Goal: Check status: Check status

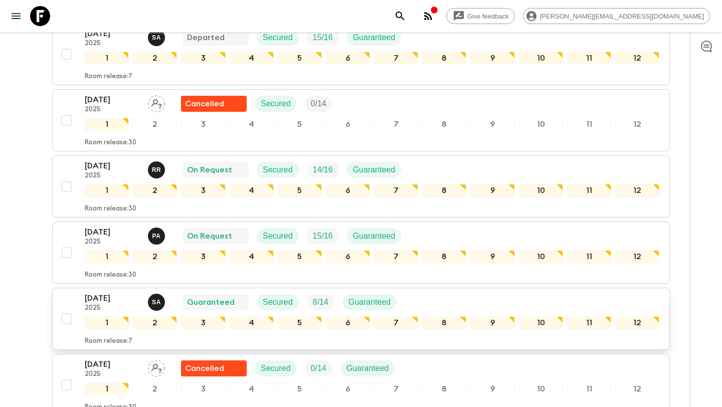
scroll to position [635, 0]
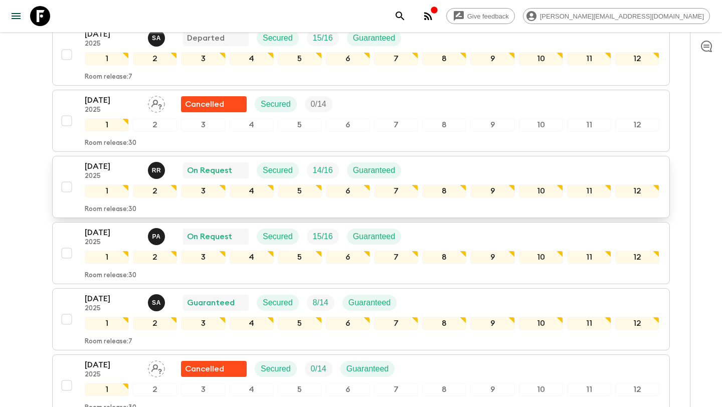
click at [127, 176] on p "2025" at bounding box center [112, 176] width 55 height 8
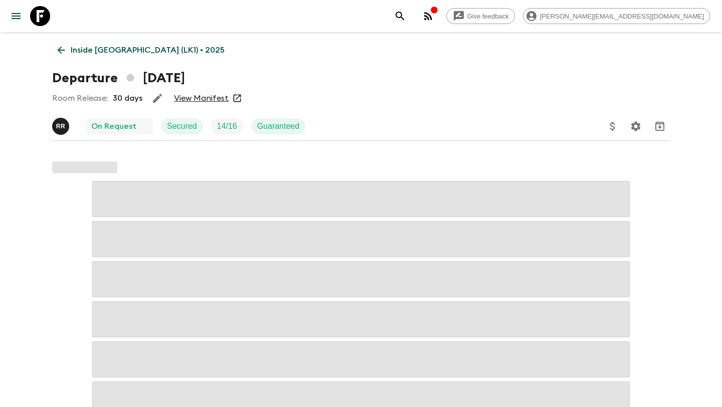
click at [215, 99] on link "View Manifest" at bounding box center [201, 98] width 55 height 10
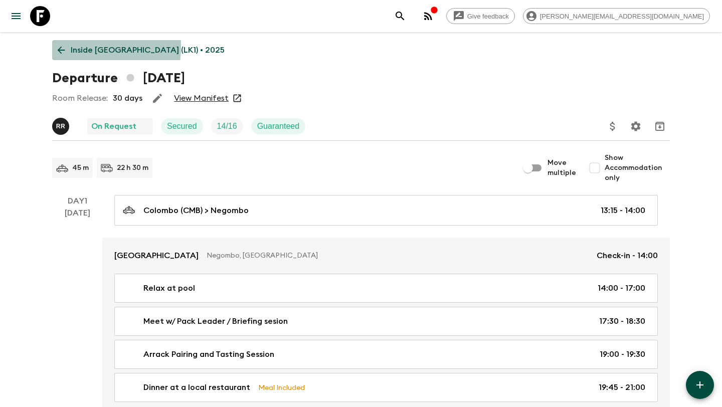
click at [58, 46] on icon at bounding box center [61, 50] width 11 height 11
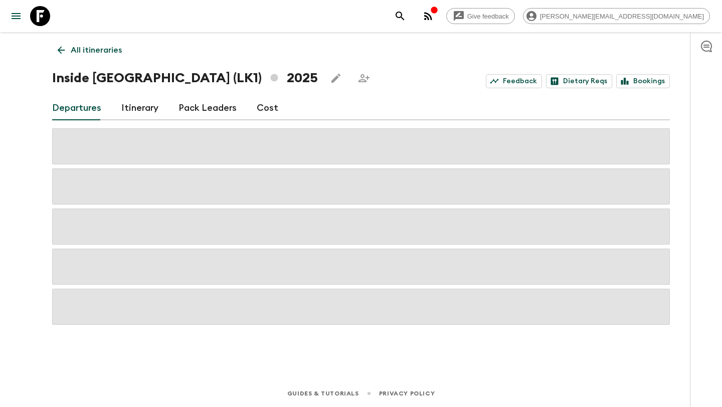
click at [151, 112] on link "Itinerary" at bounding box center [139, 108] width 37 height 24
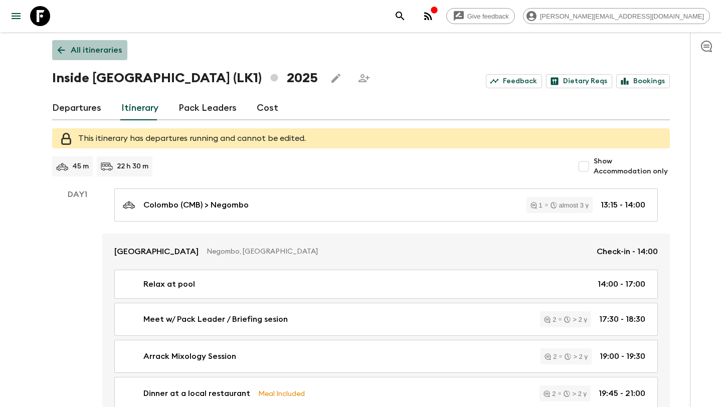
click at [61, 53] on icon at bounding box center [62, 51] width 8 height 8
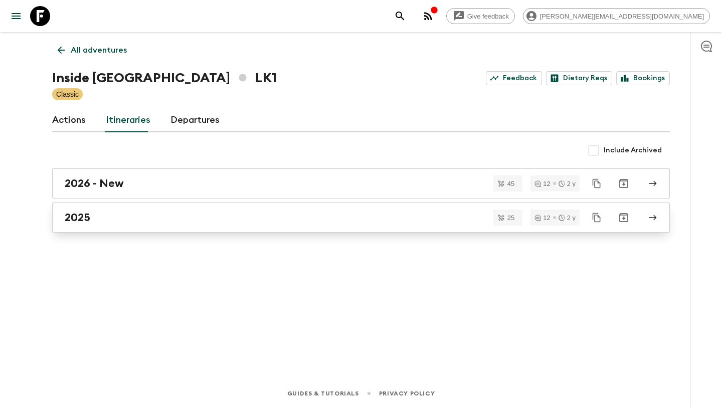
click at [195, 225] on link "2025" at bounding box center [360, 217] width 617 height 30
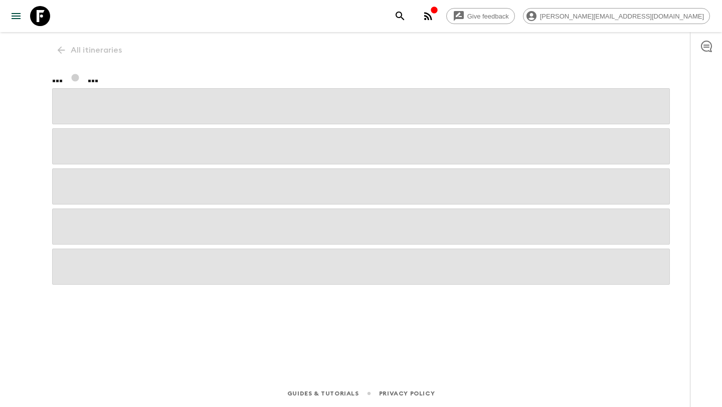
click at [195, 225] on span at bounding box center [360, 226] width 617 height 36
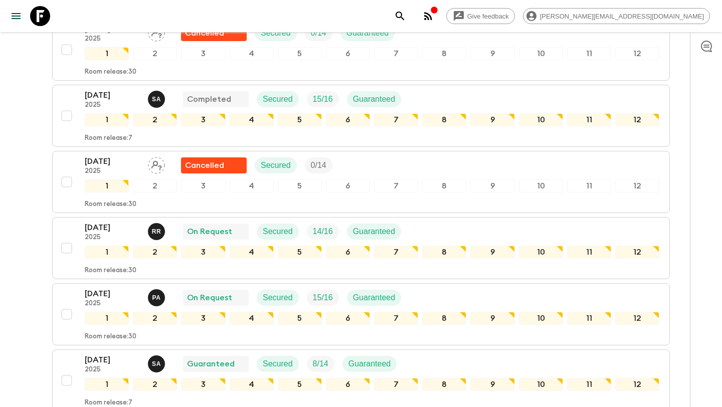
scroll to position [589, 0]
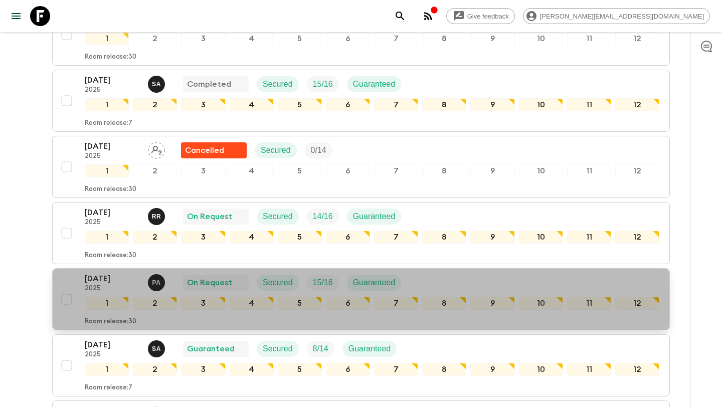
click at [124, 285] on p "2025" at bounding box center [112, 289] width 55 height 8
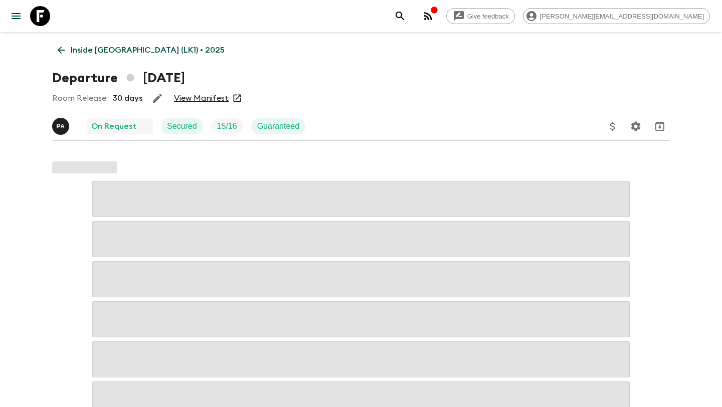
click at [217, 99] on link "View Manifest" at bounding box center [201, 98] width 55 height 10
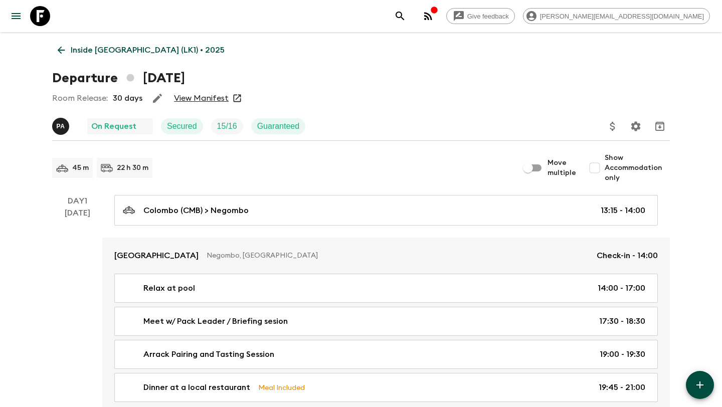
click at [61, 51] on icon at bounding box center [61, 50] width 11 height 11
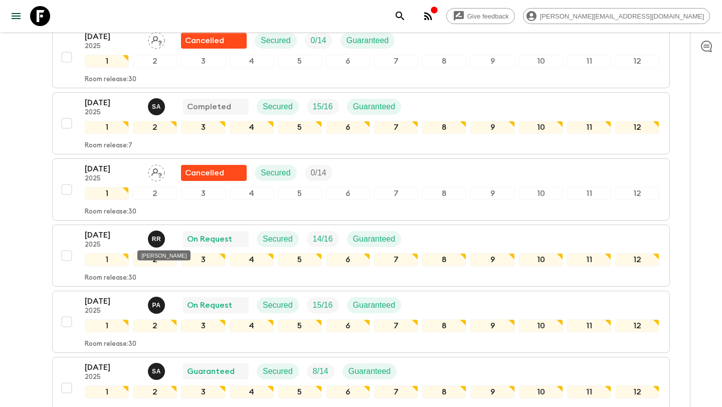
scroll to position [578, 0]
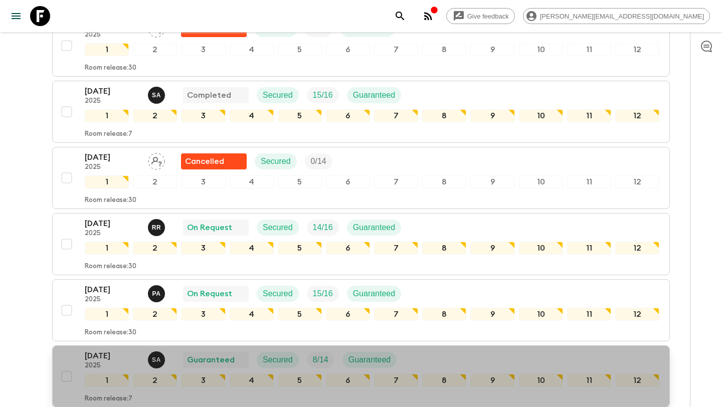
click at [118, 364] on p "2025" at bounding box center [112, 366] width 55 height 8
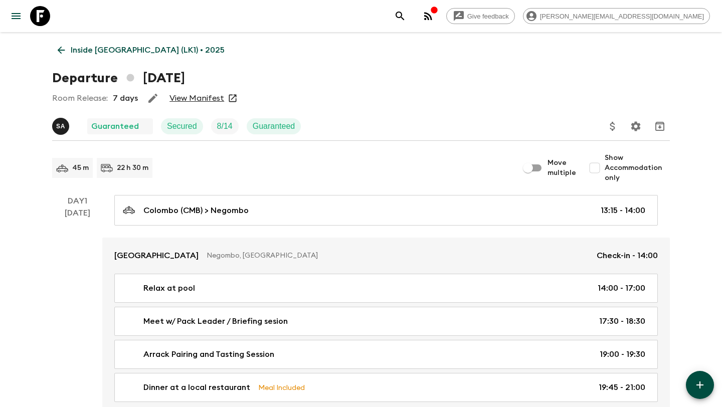
click at [204, 92] on div "Room Release: 7 days View Manifest" at bounding box center [360, 98] width 617 height 20
click at [201, 102] on link "View Manifest" at bounding box center [196, 98] width 55 height 10
click at [62, 56] on link "Inside [GEOGRAPHIC_DATA] (LK1) • 2025" at bounding box center [141, 50] width 178 height 20
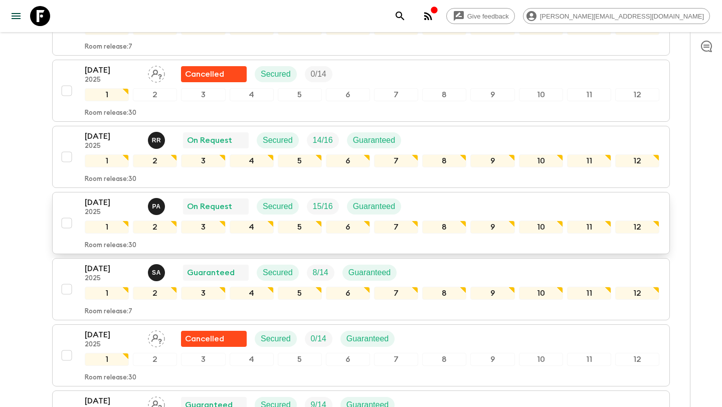
scroll to position [664, 0]
